Goal: Task Accomplishment & Management: Use online tool/utility

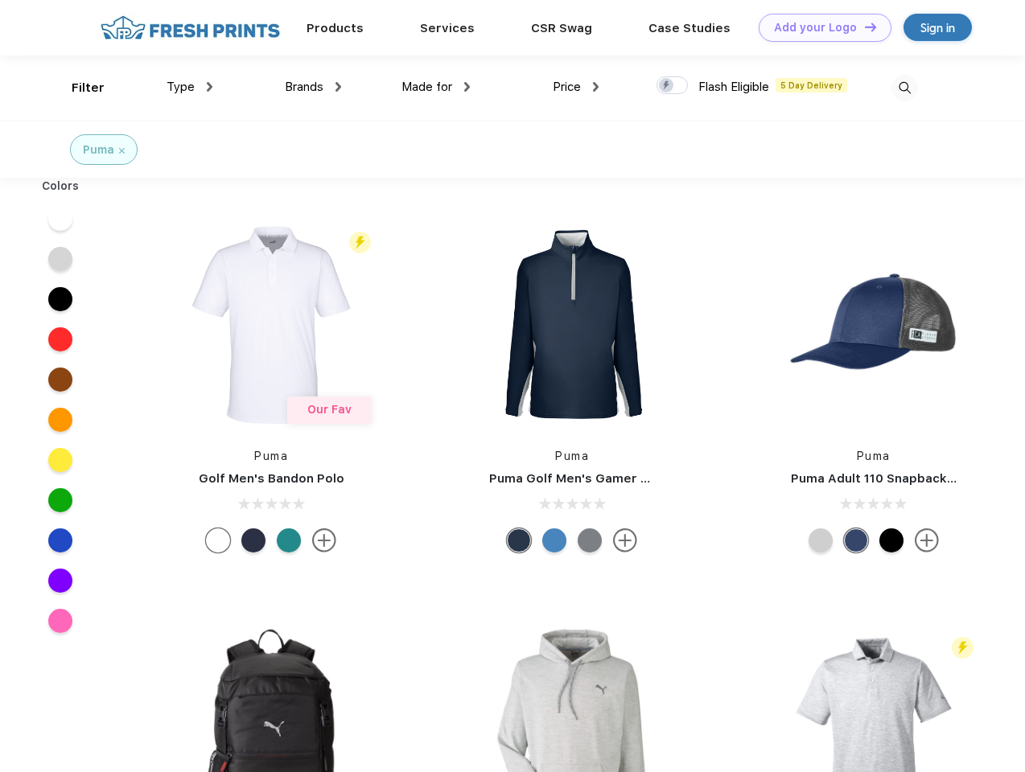
click at [819, 27] on link "Add your Logo Design Tool" at bounding box center [825, 28] width 133 height 28
click at [0, 0] on div "Design Tool" at bounding box center [0, 0] width 0 height 0
click at [863, 27] on link "Add your Logo Design Tool" at bounding box center [825, 28] width 133 height 28
click at [77, 88] on div "Filter" at bounding box center [88, 88] width 33 height 19
click at [190, 87] on span "Type" at bounding box center [181, 87] width 28 height 14
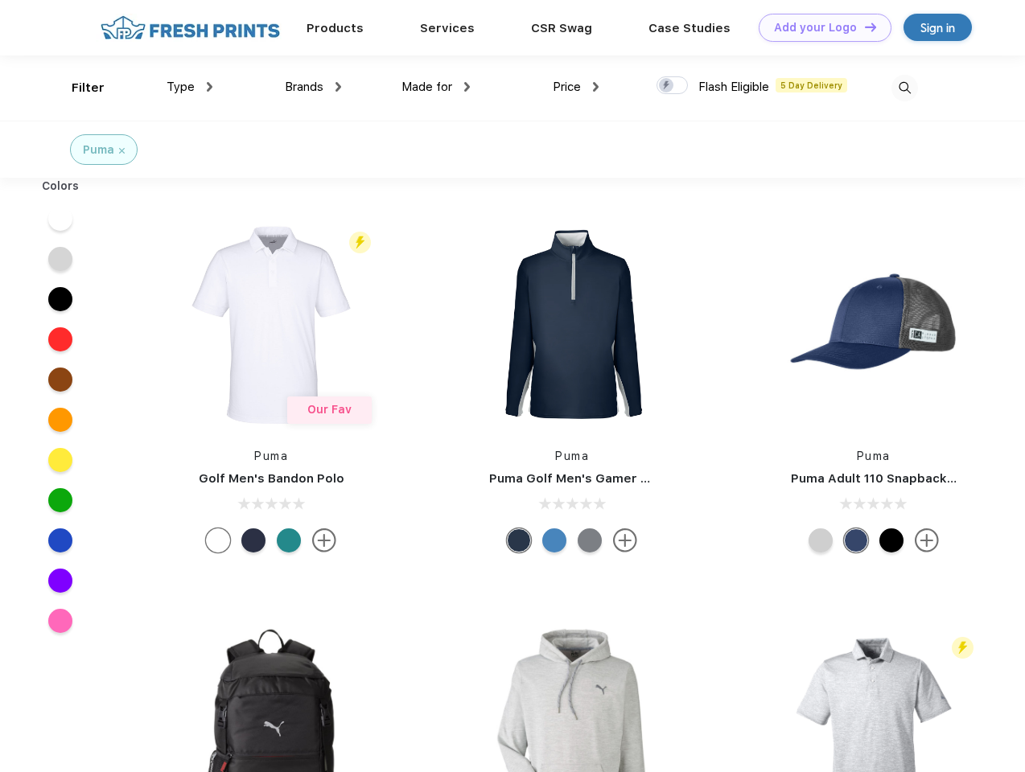
click at [313, 87] on span "Brands" at bounding box center [304, 87] width 39 height 14
click at [436, 87] on span "Made for" at bounding box center [426, 87] width 51 height 14
click at [576, 87] on span "Price" at bounding box center [567, 87] width 28 height 14
click at [672, 86] on div at bounding box center [671, 85] width 31 height 18
click at [667, 86] on input "checkbox" at bounding box center [661, 81] width 10 height 10
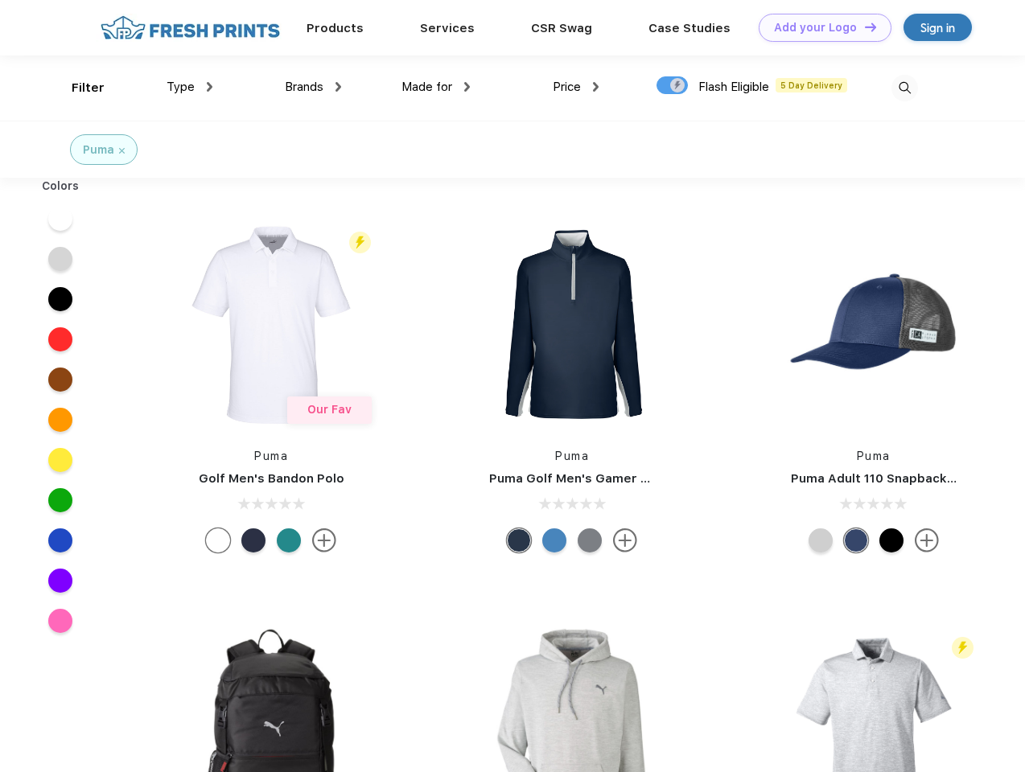
click at [904, 88] on img at bounding box center [904, 88] width 27 height 27
